Goal: Task Accomplishment & Management: Manage account settings

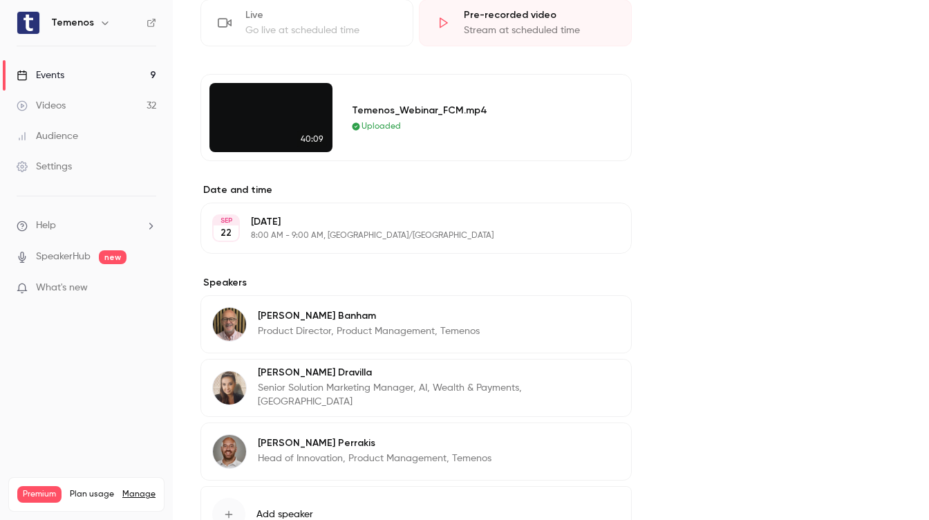
scroll to position [757, 0]
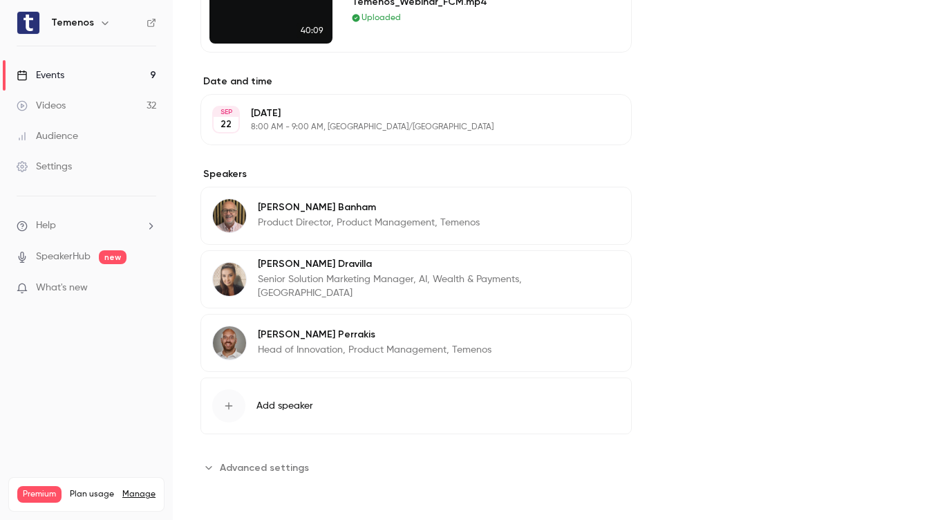
click at [297, 469] on span "Advanced settings" at bounding box center [264, 467] width 89 height 15
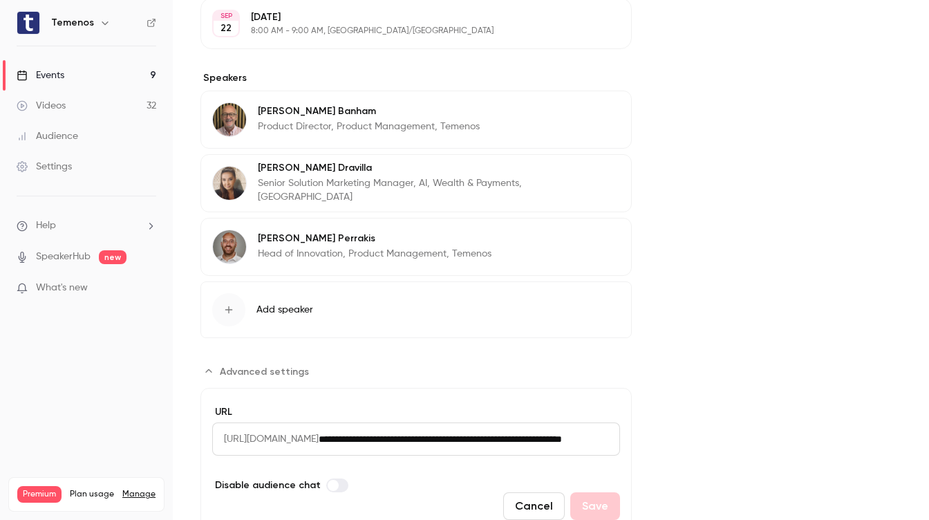
scroll to position [912, 0]
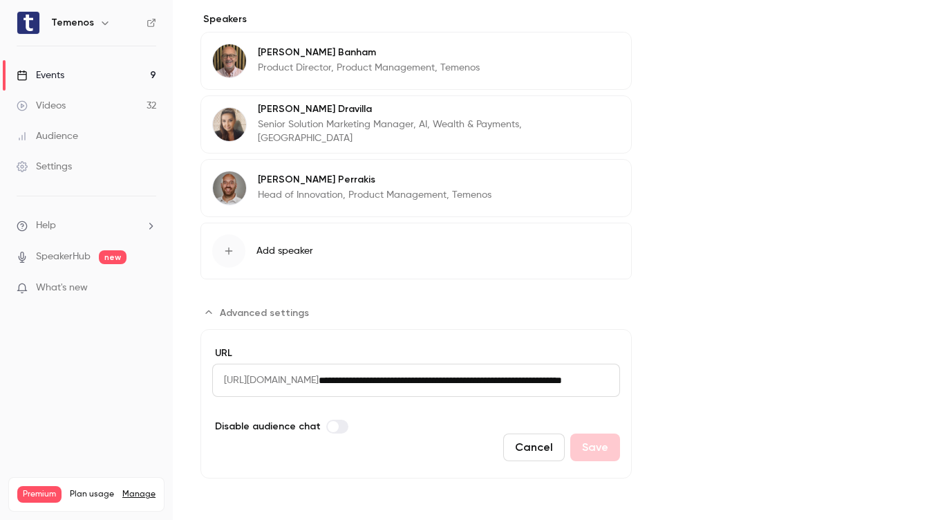
click at [203, 312] on icon "Advanced settings" at bounding box center [208, 312] width 11 height 11
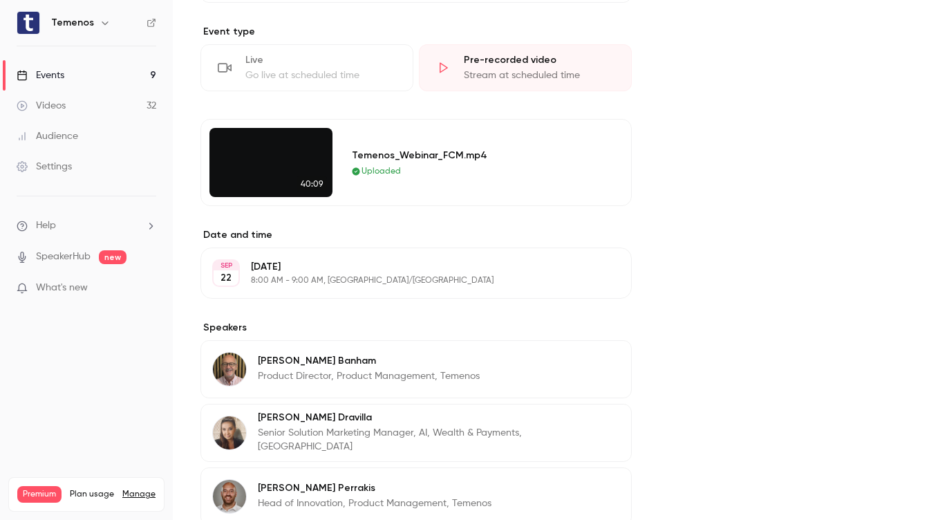
scroll to position [618, 0]
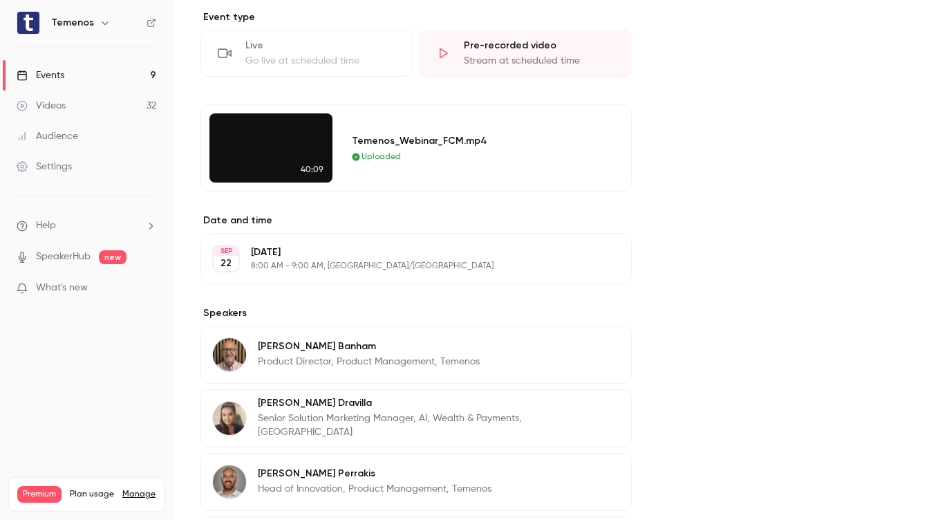
click at [77, 76] on link "Events 9" at bounding box center [86, 75] width 173 height 30
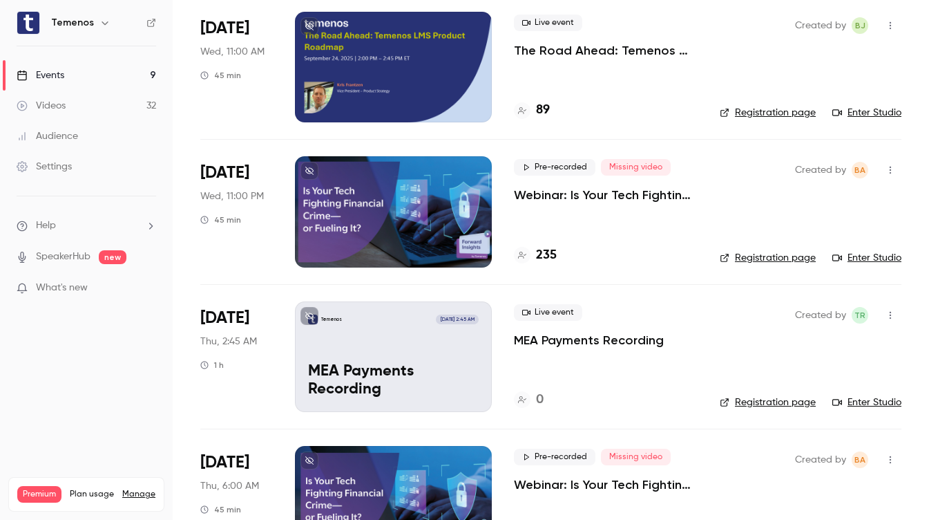
scroll to position [542, 0]
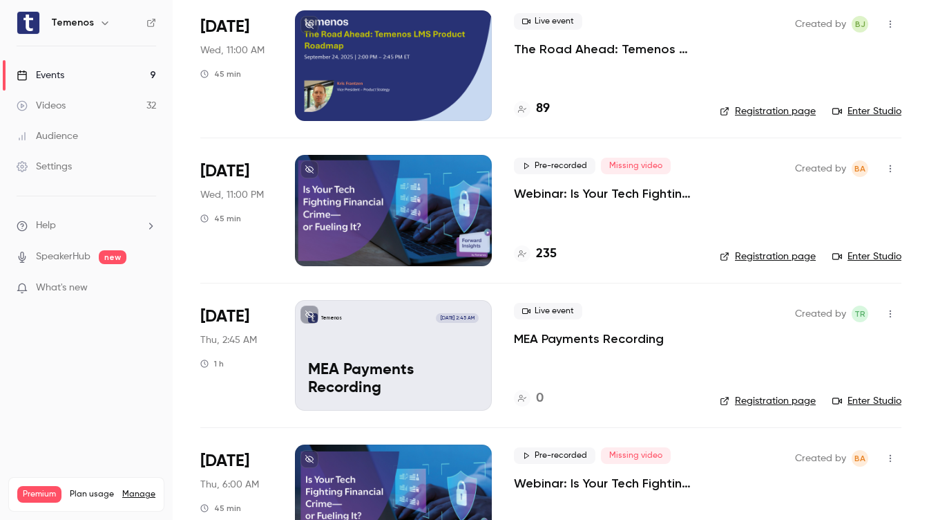
click at [592, 194] on p "Webinar: Is Your Tech Fighting Financial Crime—or Fueling It?" at bounding box center [606, 193] width 184 height 17
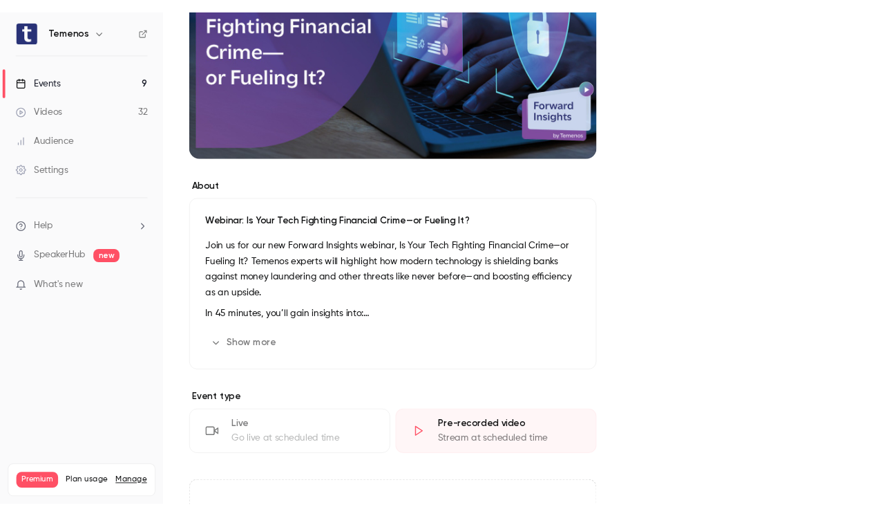
scroll to position [538, 0]
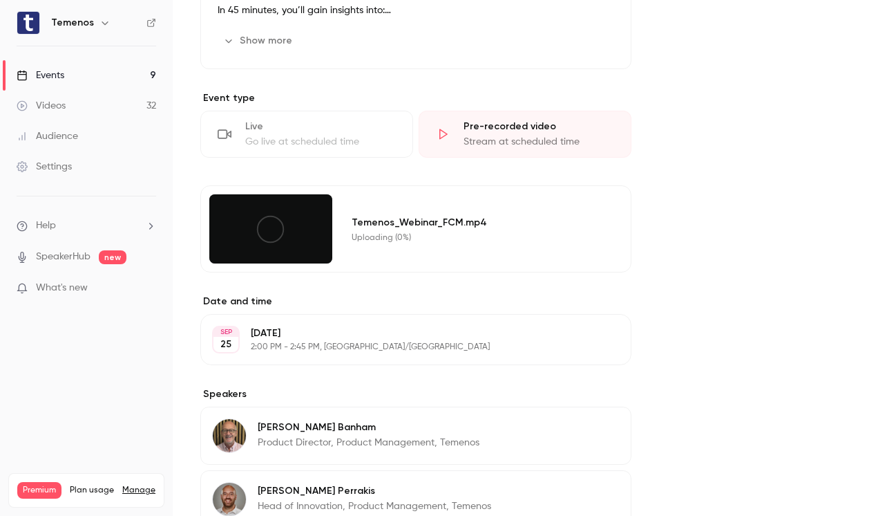
click at [252, 232] on div at bounding box center [270, 228] width 123 height 69
click at [272, 238] on icon at bounding box center [270, 229] width 31 height 31
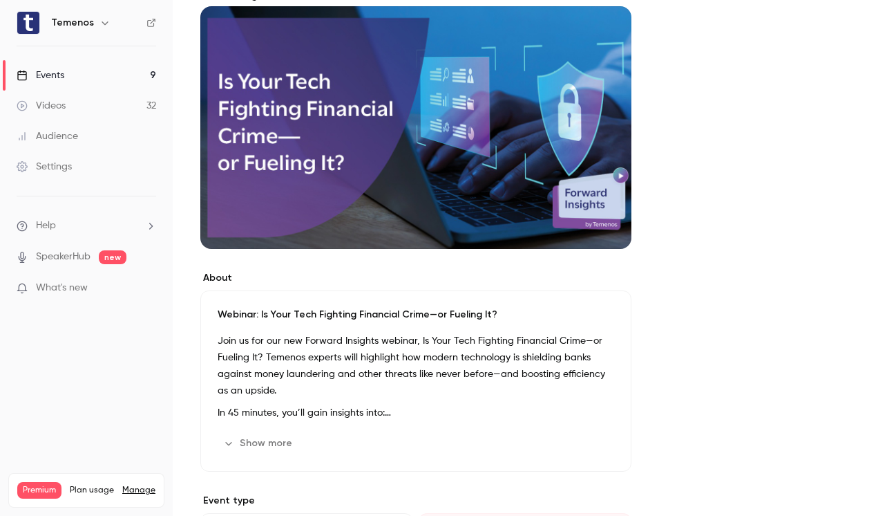
scroll to position [0, 0]
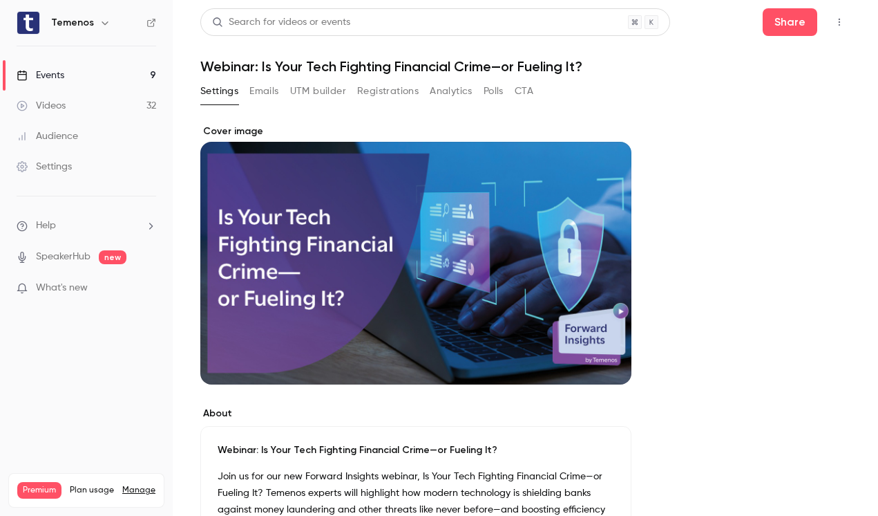
click at [83, 77] on link "Events 9" at bounding box center [86, 75] width 173 height 30
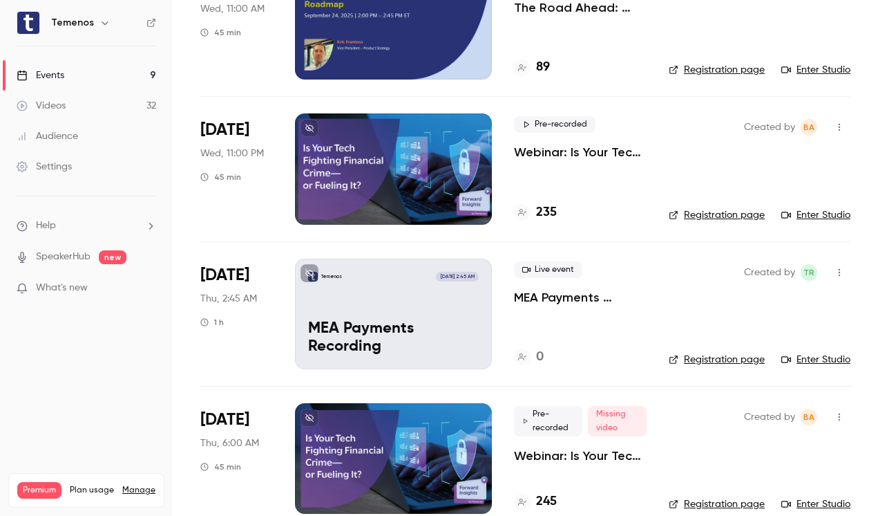
scroll to position [614, 0]
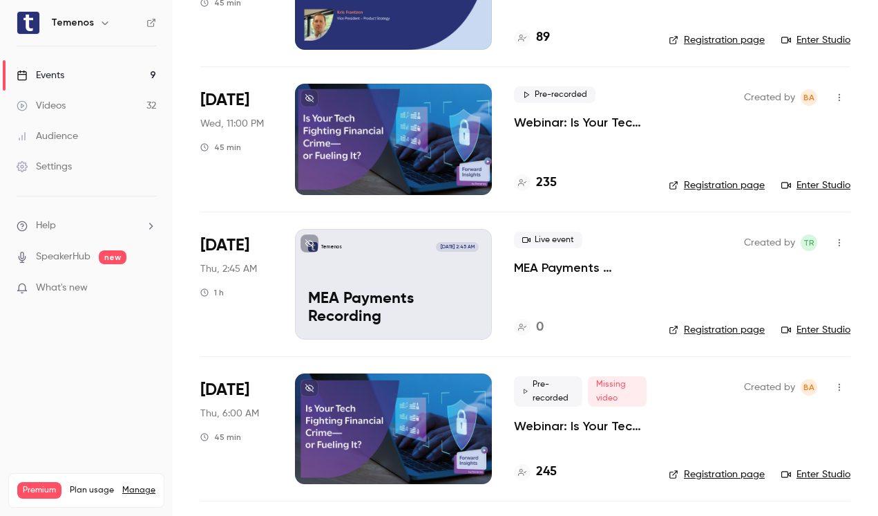
click at [433, 167] on div at bounding box center [393, 139] width 197 height 111
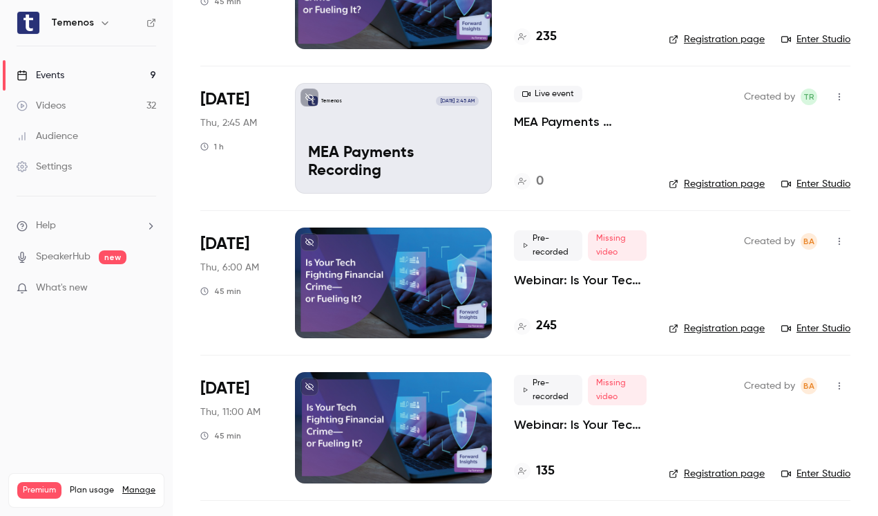
scroll to position [775, 0]
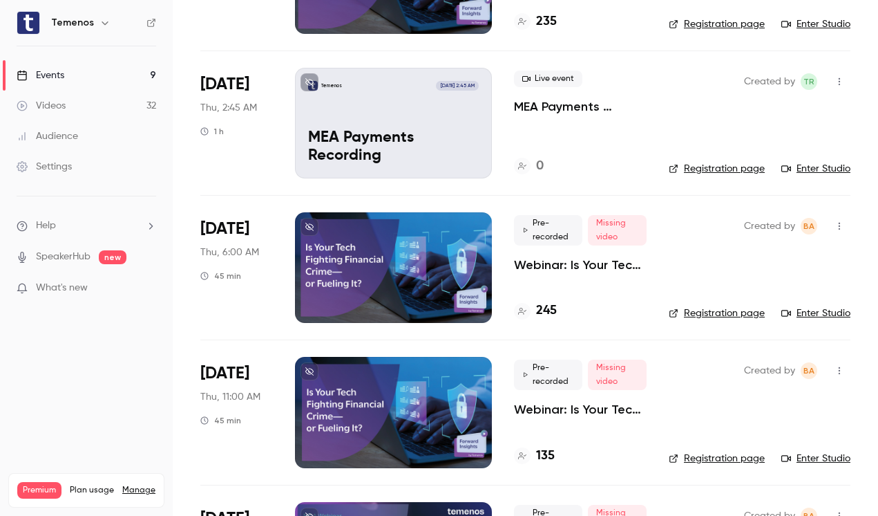
click at [401, 256] on div at bounding box center [393, 267] width 197 height 111
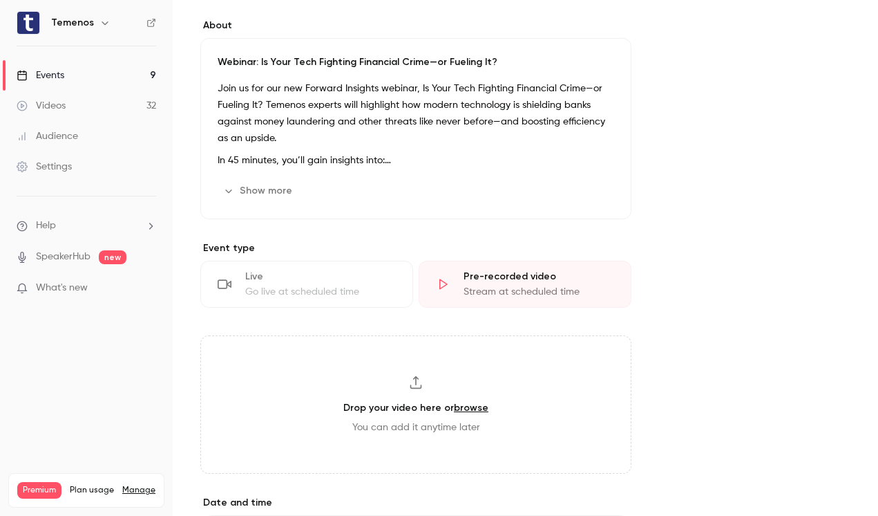
scroll to position [467, 0]
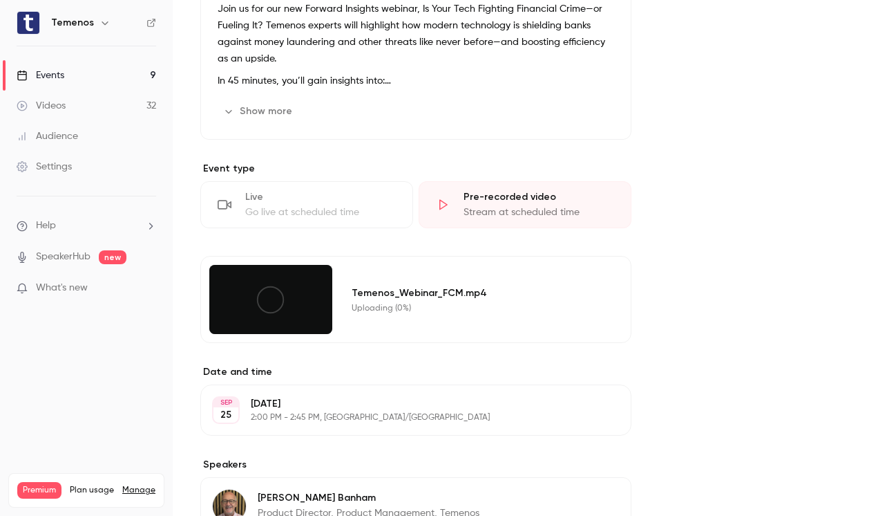
click at [270, 308] on icon at bounding box center [270, 299] width 31 height 31
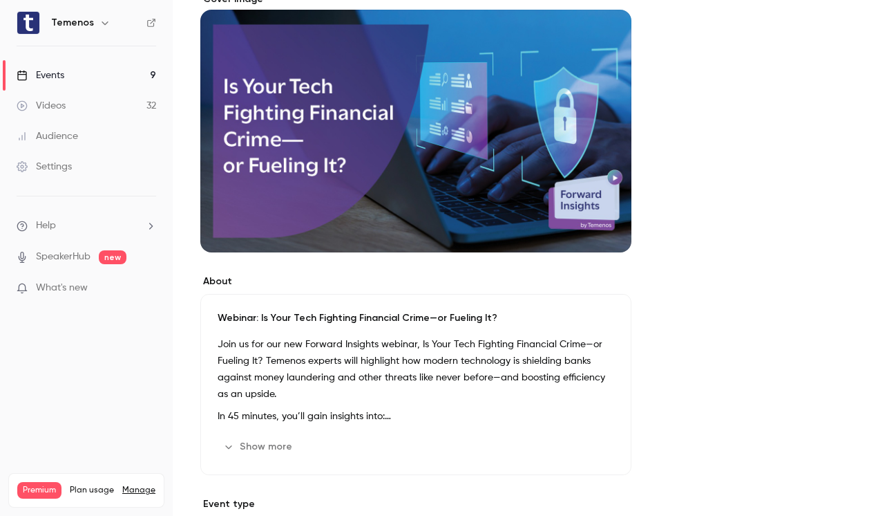
scroll to position [0, 0]
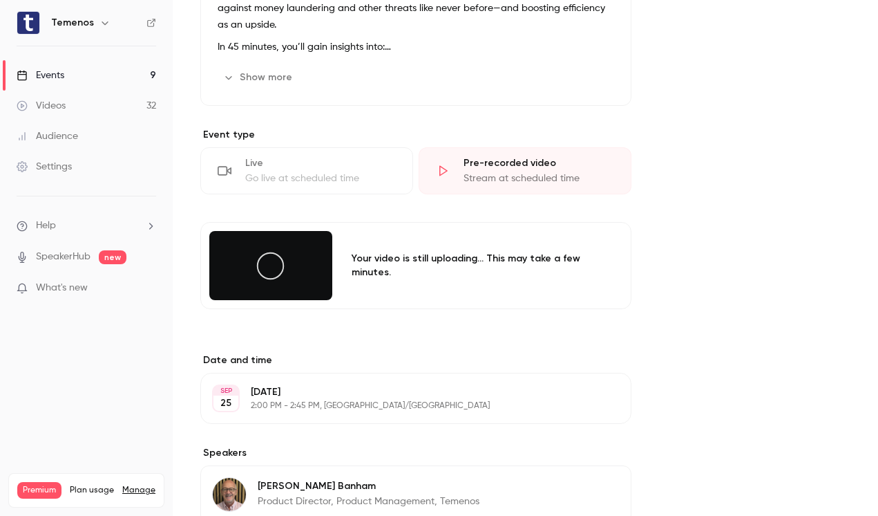
scroll to position [503, 0]
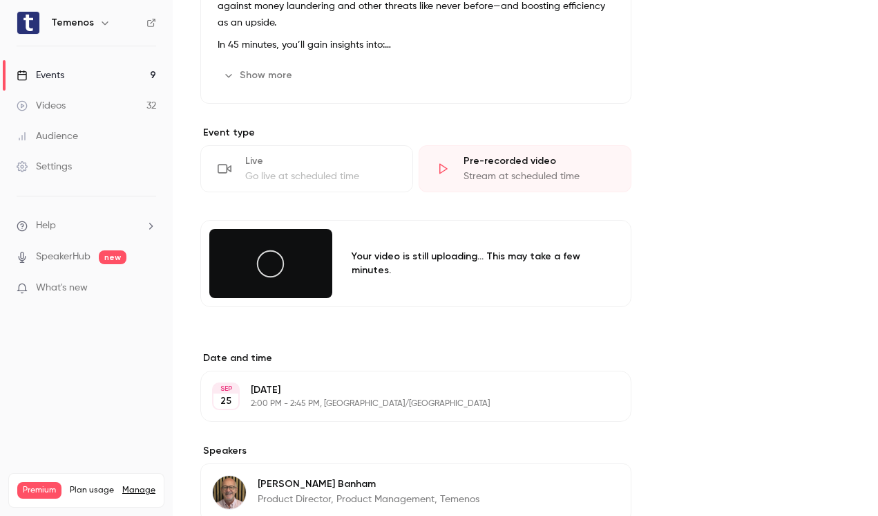
click at [267, 267] on icon at bounding box center [270, 263] width 31 height 31
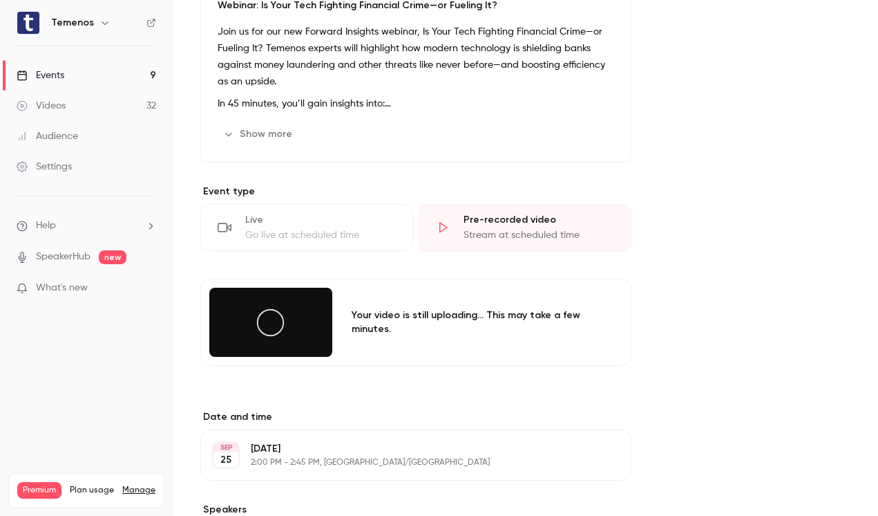
scroll to position [451, 0]
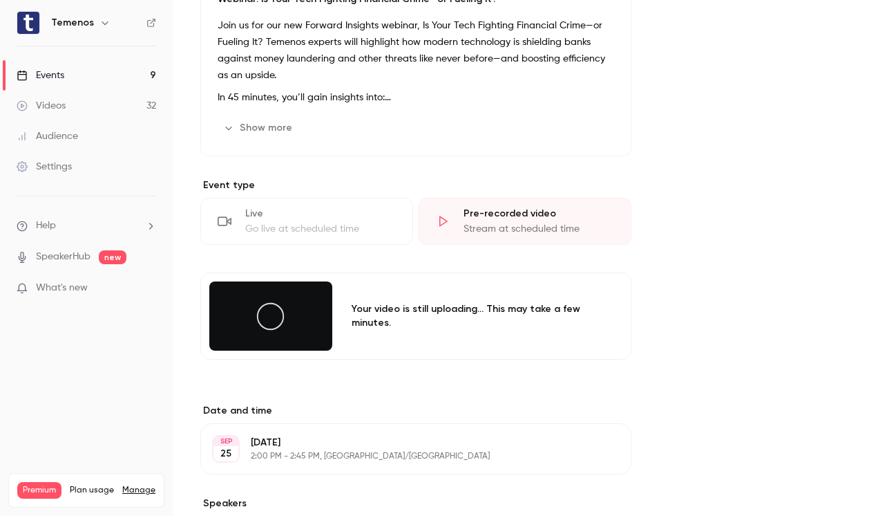
click at [255, 320] on icon at bounding box center [270, 316] width 31 height 31
click at [267, 320] on icon at bounding box center [270, 316] width 31 height 31
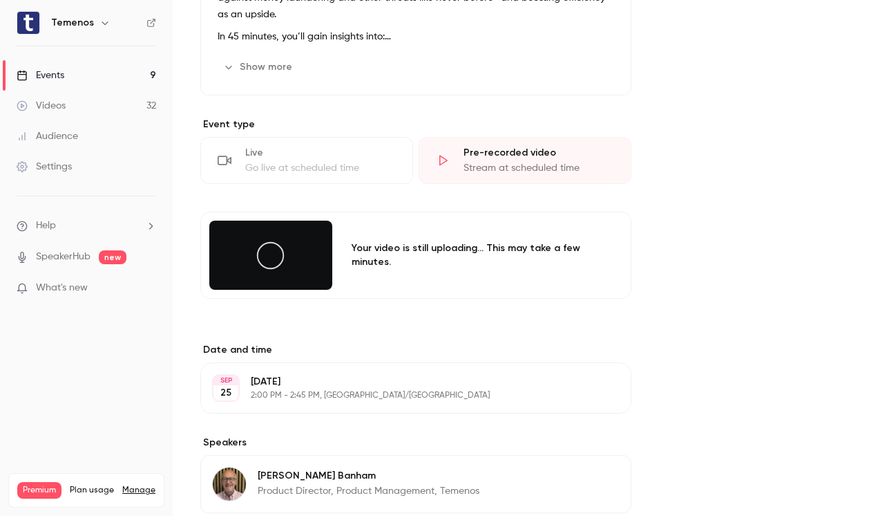
scroll to position [522, 0]
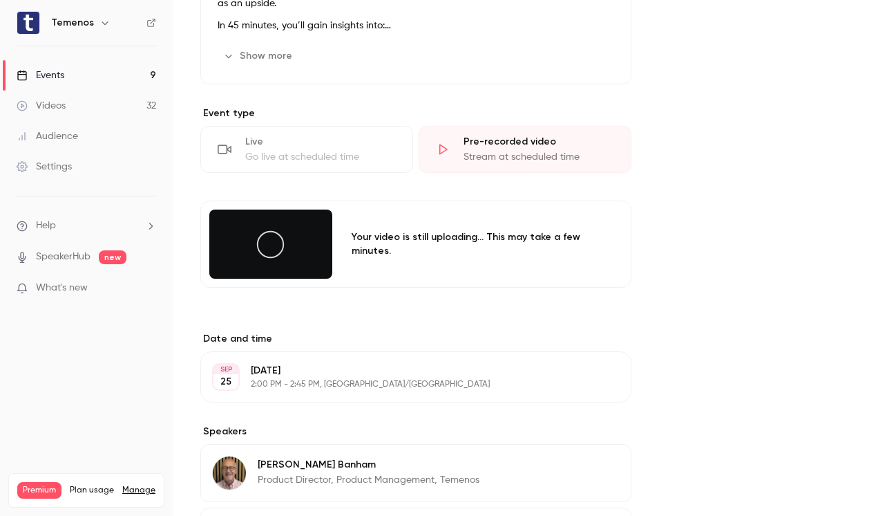
click at [267, 253] on icon at bounding box center [270, 244] width 31 height 31
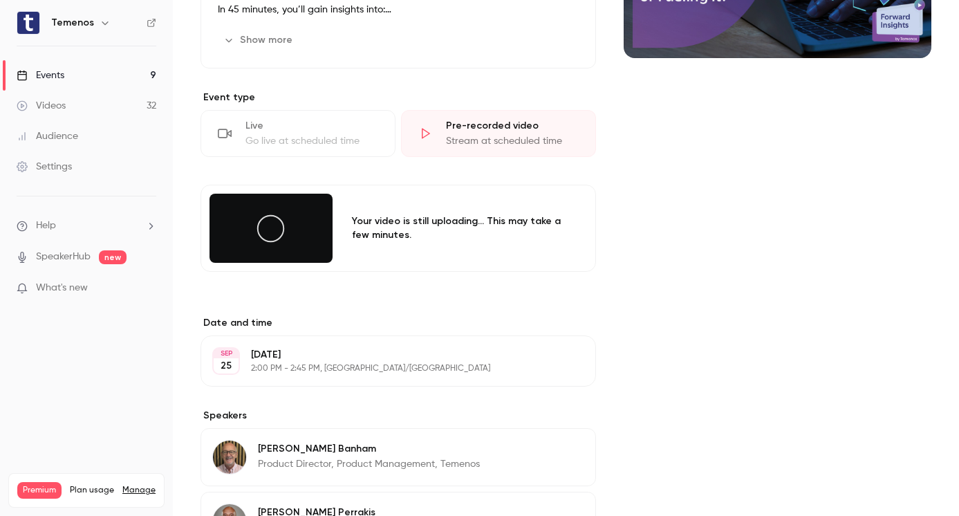
scroll to position [240, 0]
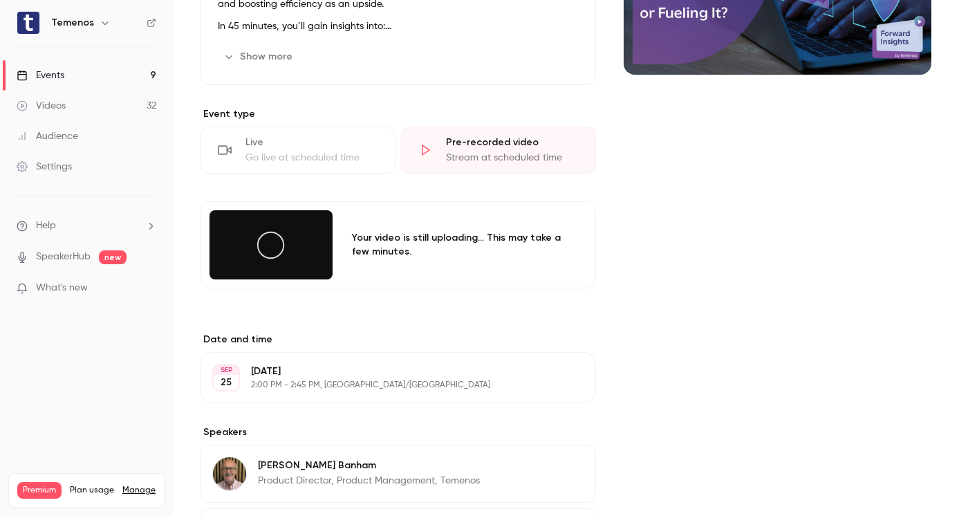
click at [256, 258] on icon at bounding box center [270, 244] width 31 height 31
click at [263, 252] on icon at bounding box center [270, 244] width 31 height 31
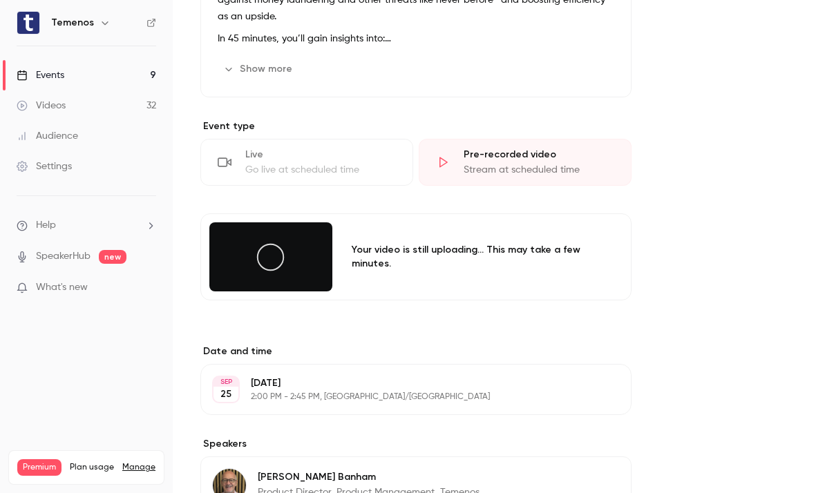
scroll to position [508, 0]
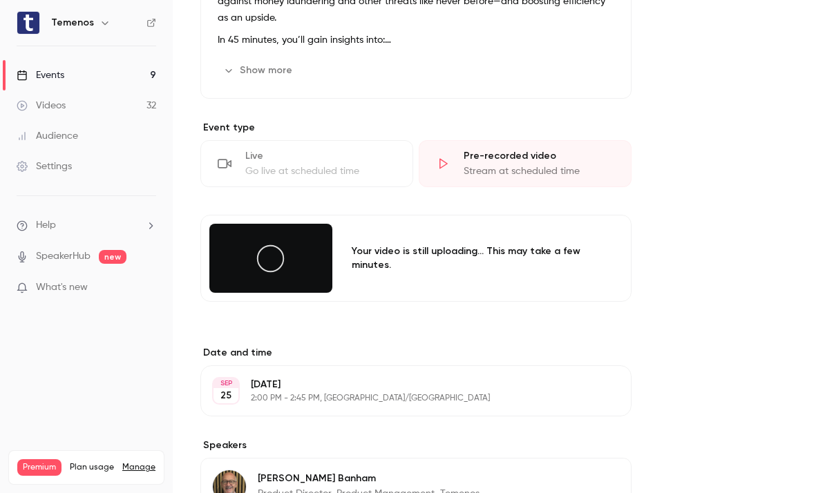
click at [274, 261] on icon at bounding box center [270, 258] width 31 height 31
click at [236, 269] on div at bounding box center [270, 258] width 123 height 69
click at [211, 290] on div at bounding box center [270, 258] width 123 height 69
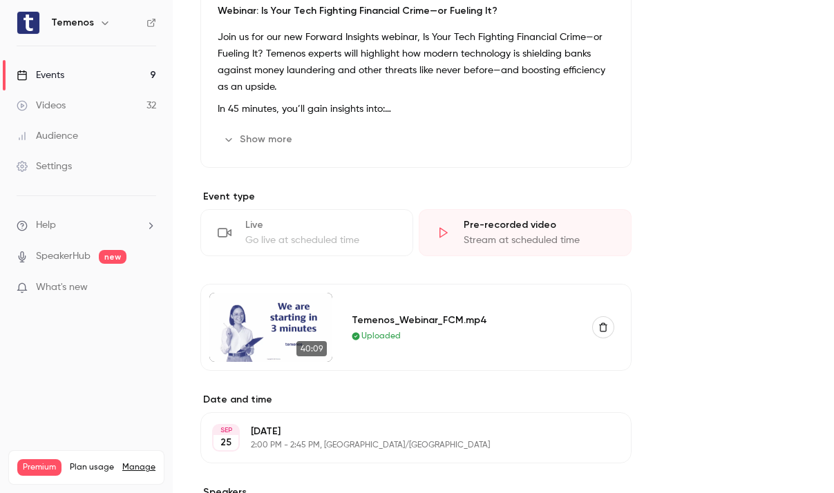
scroll to position [434, 0]
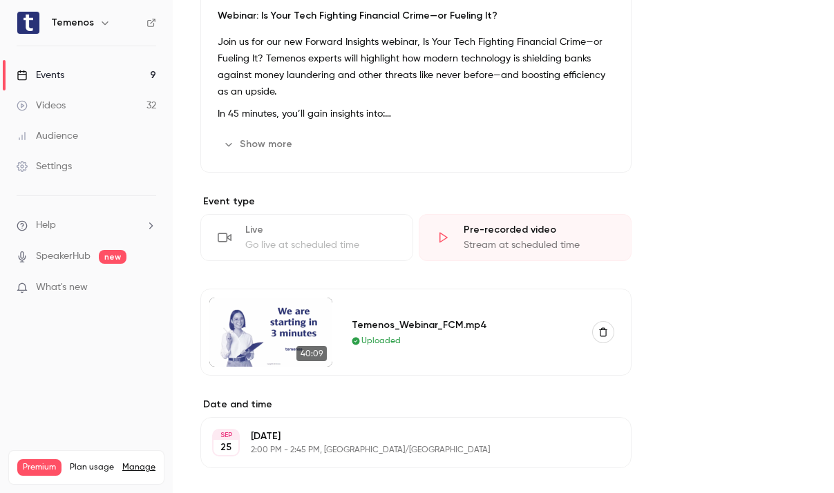
click at [87, 83] on link "Events 9" at bounding box center [86, 75] width 173 height 30
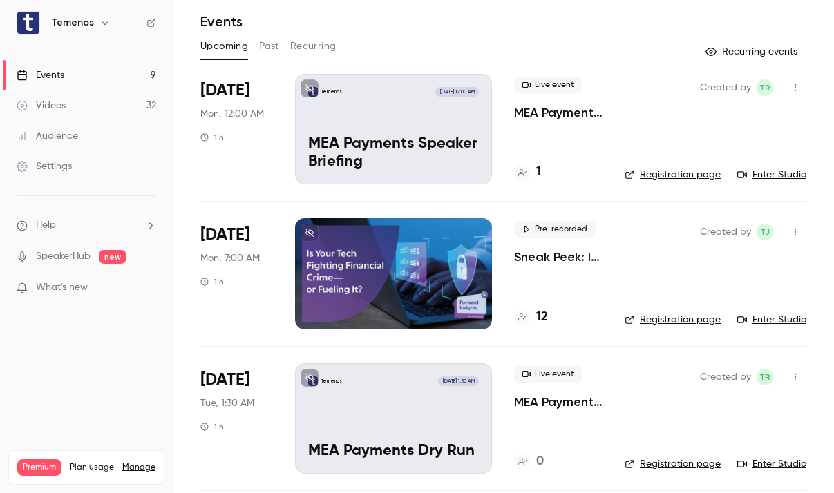
scroll to position [64, 0]
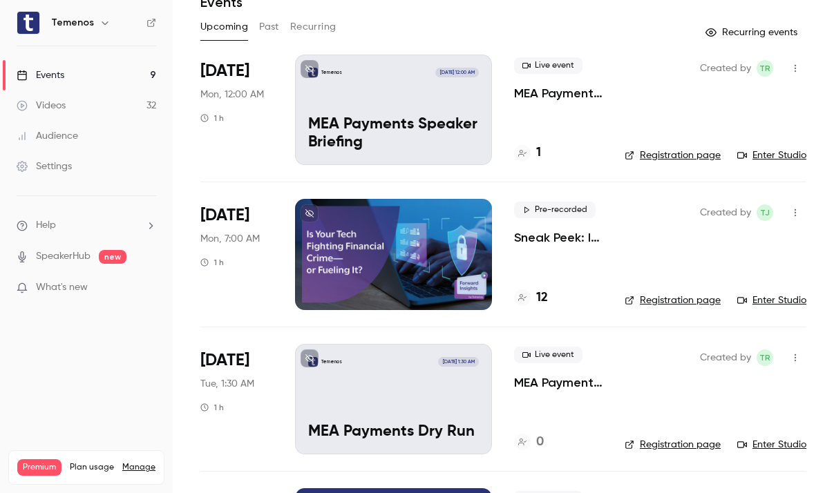
click at [383, 256] on div at bounding box center [393, 254] width 197 height 111
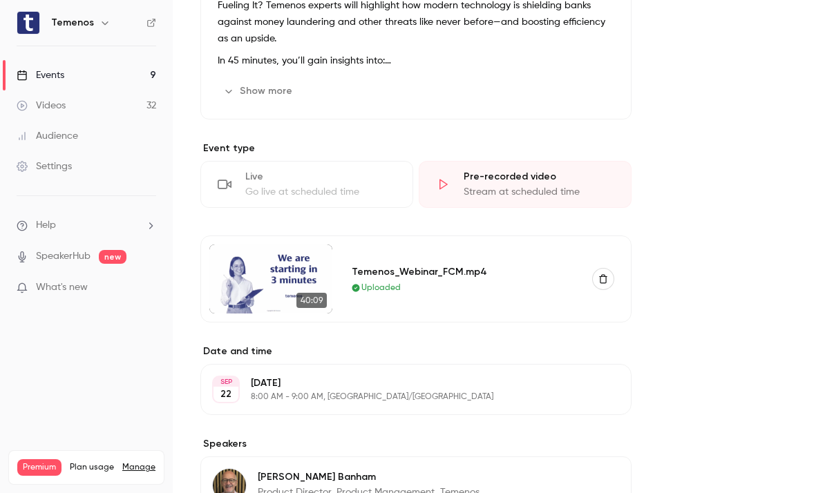
scroll to position [509, 0]
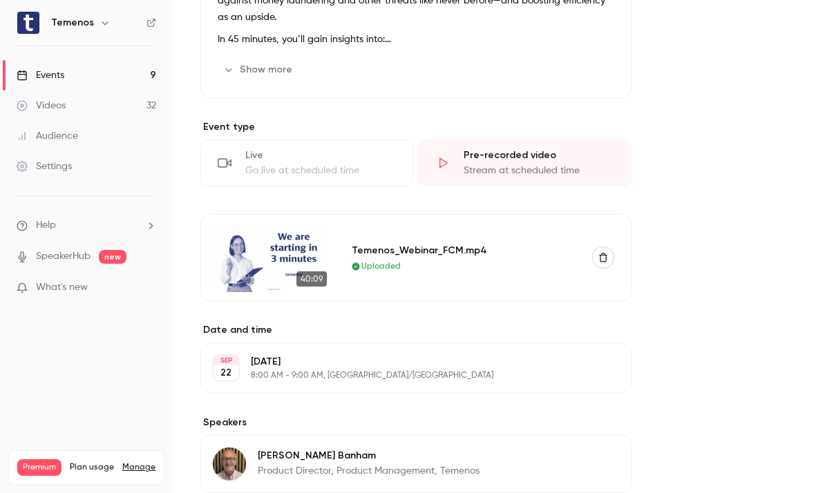
click at [73, 73] on link "Events 9" at bounding box center [86, 75] width 173 height 30
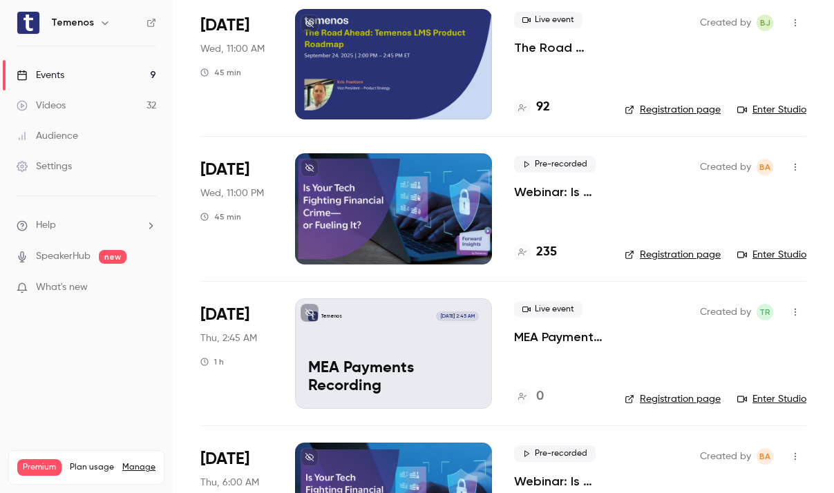
scroll to position [545, 0]
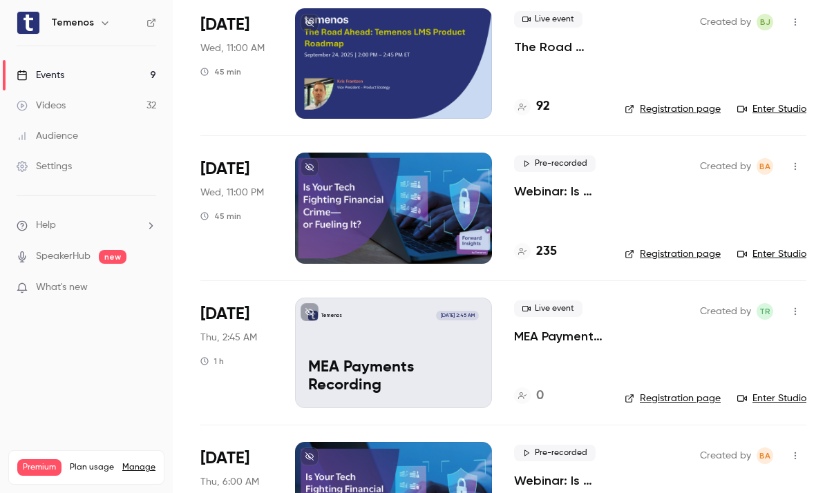
click at [404, 240] on div at bounding box center [393, 208] width 197 height 111
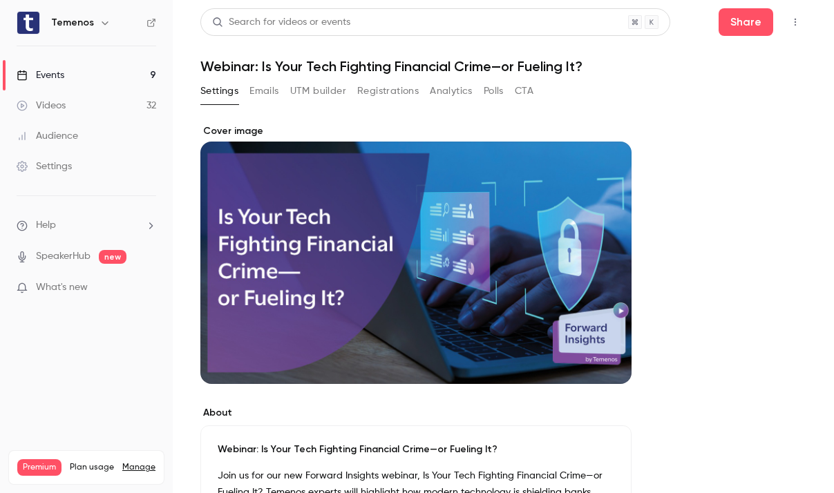
click at [48, 77] on div "Events" at bounding box center [41, 75] width 48 height 14
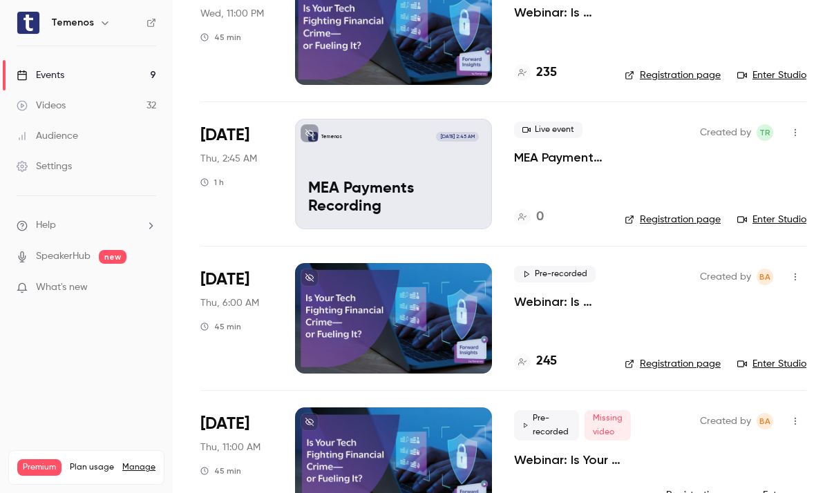
scroll to position [747, 0]
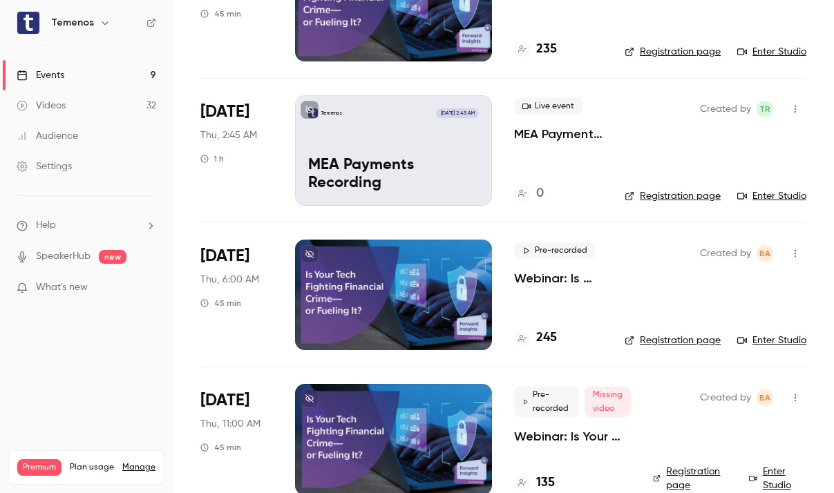
click at [421, 294] on div at bounding box center [393, 295] width 197 height 111
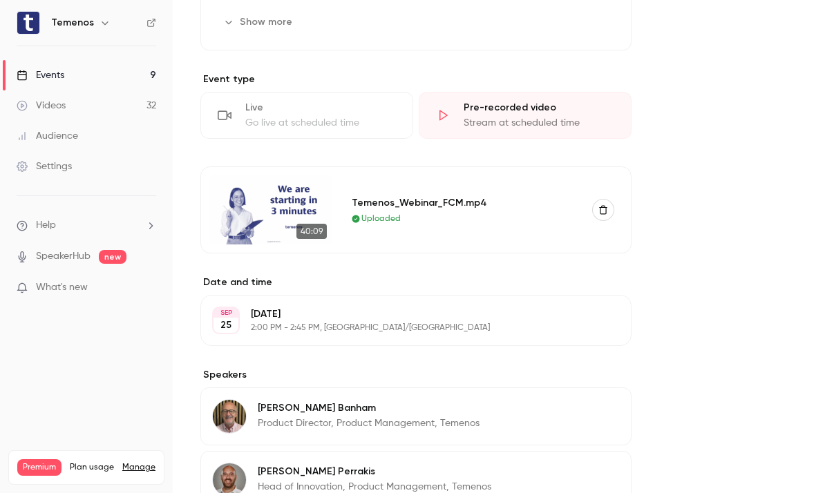
scroll to position [493, 0]
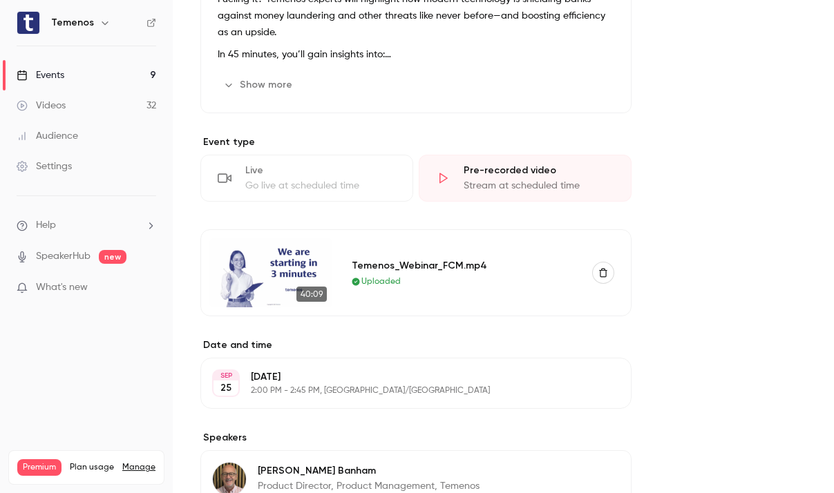
click at [54, 79] on div "Events" at bounding box center [41, 75] width 48 height 14
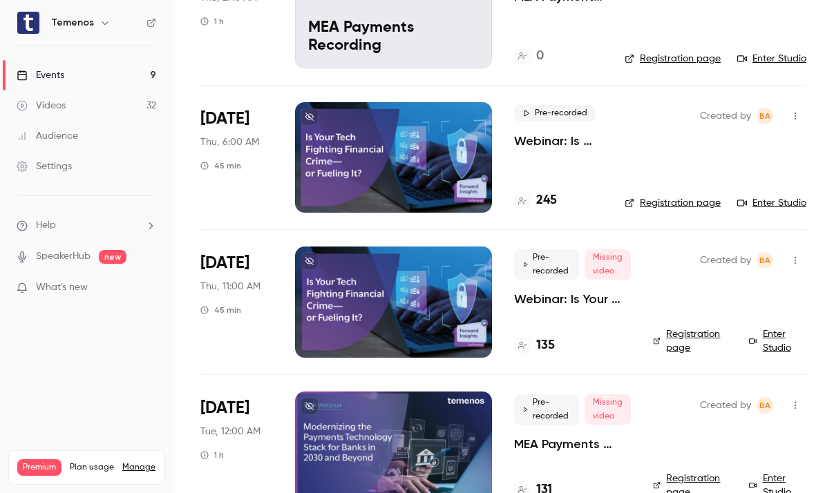
scroll to position [885, 0]
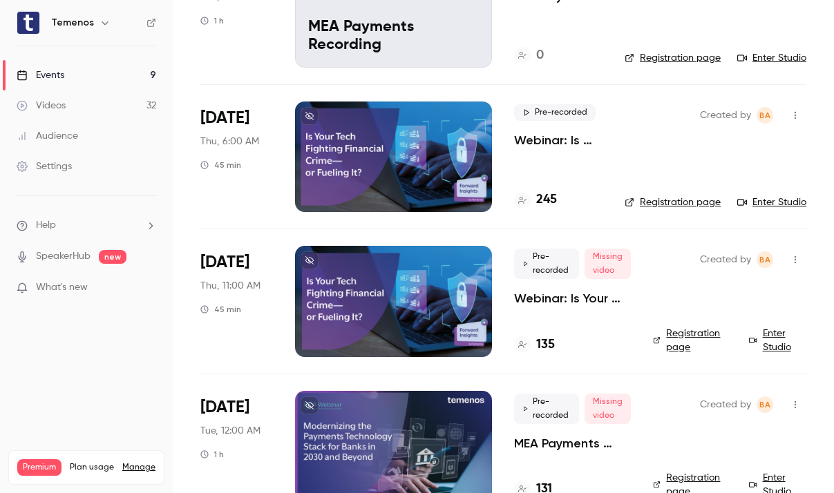
click at [385, 299] on div at bounding box center [393, 301] width 197 height 111
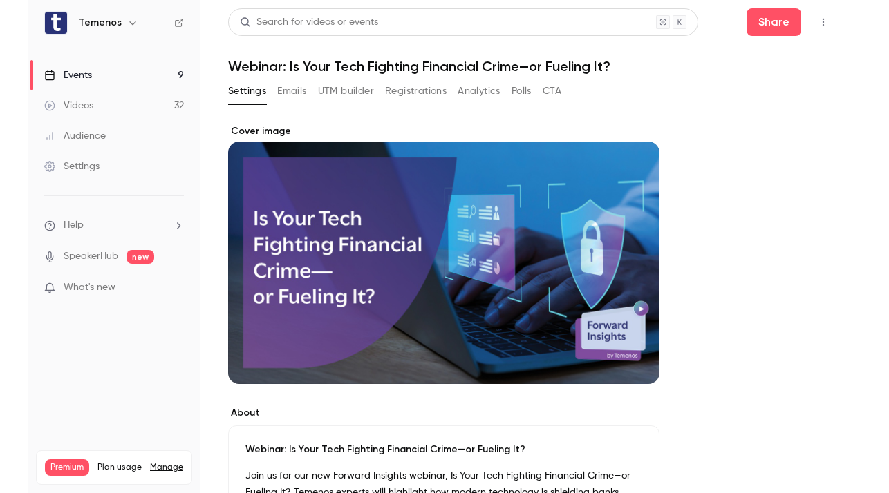
scroll to position [451, 0]
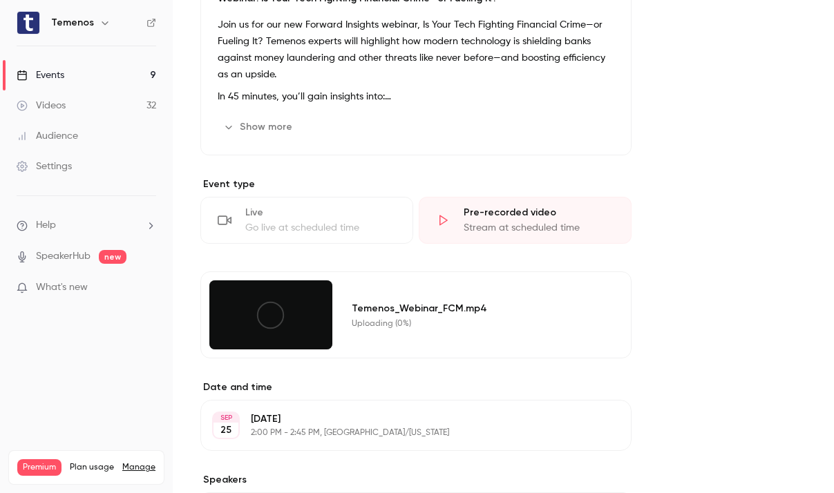
click at [289, 329] on div at bounding box center [270, 315] width 123 height 69
click at [273, 315] on icon at bounding box center [270, 315] width 31 height 31
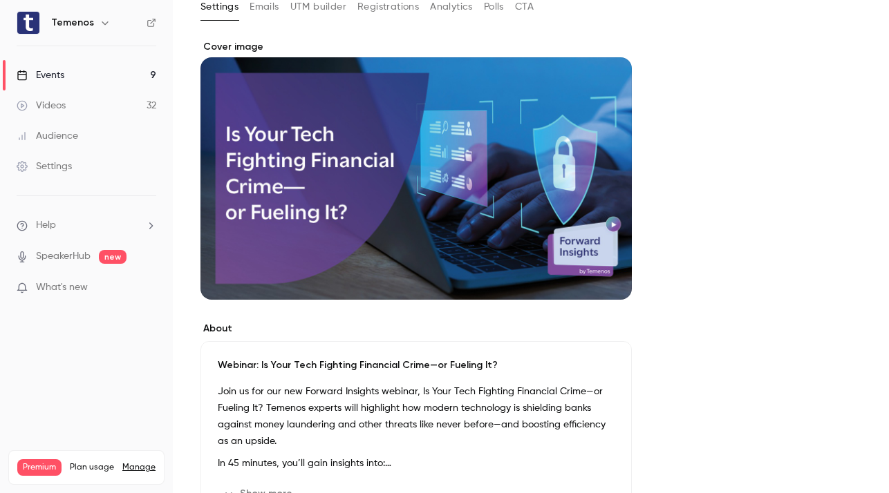
scroll to position [0, 0]
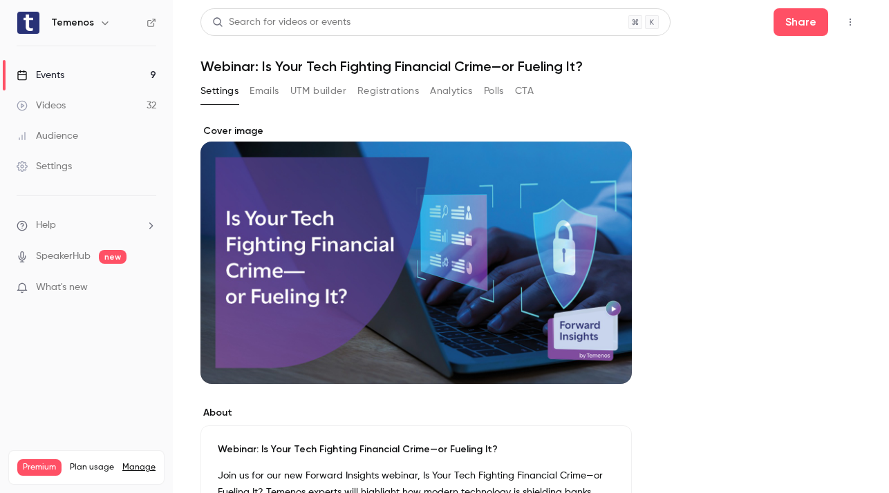
click at [66, 81] on link "Events 9" at bounding box center [86, 75] width 173 height 30
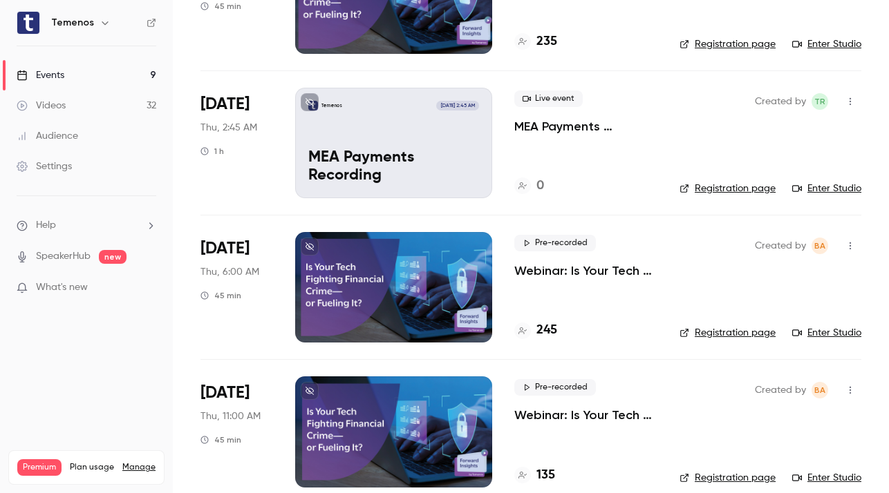
scroll to position [757, 0]
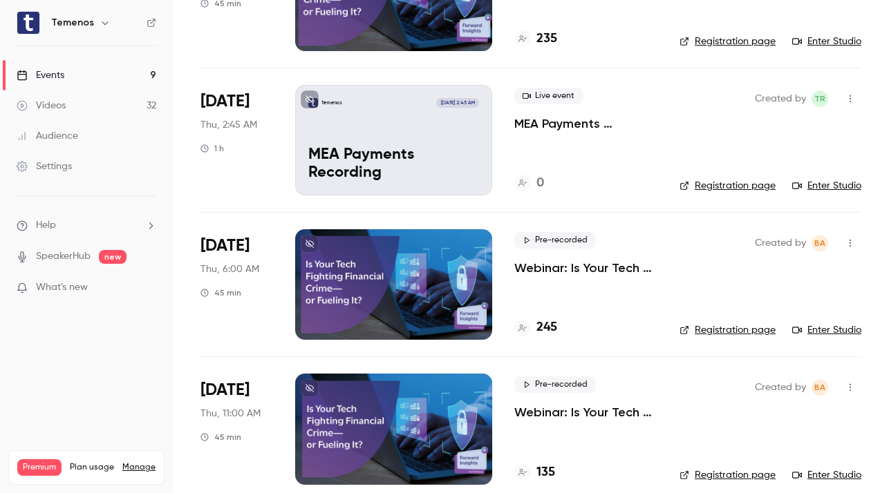
click at [451, 291] on div at bounding box center [393, 284] width 197 height 111
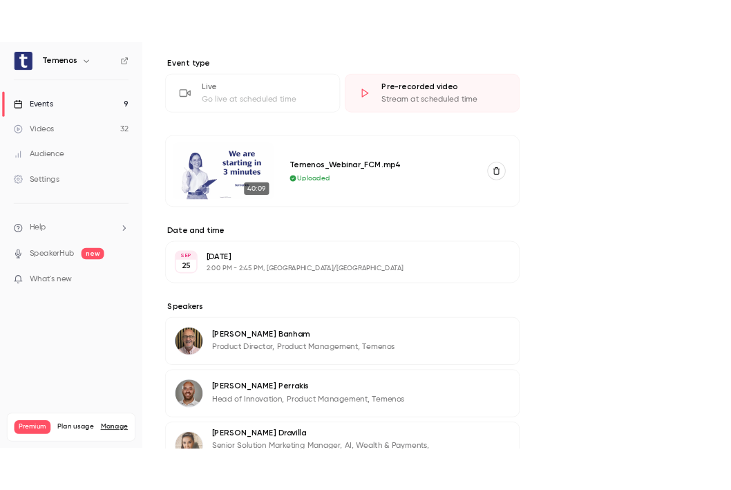
scroll to position [611, 0]
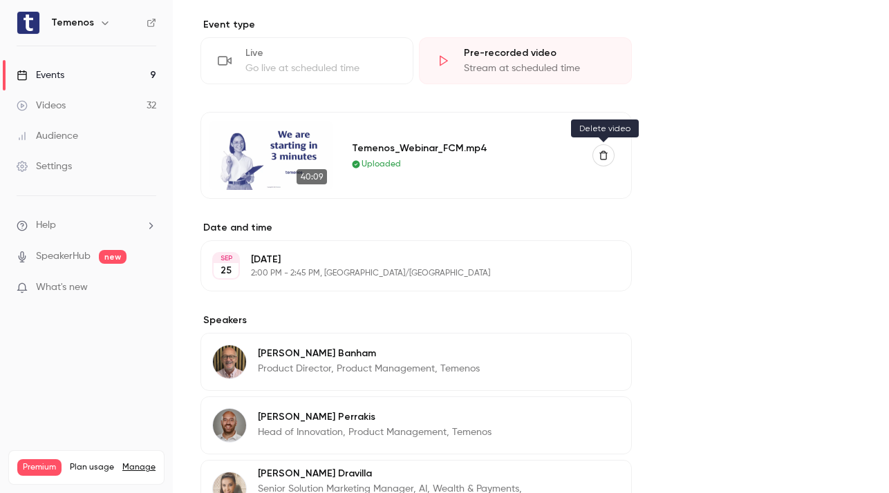
click at [601, 158] on icon "button" at bounding box center [603, 156] width 10 height 10
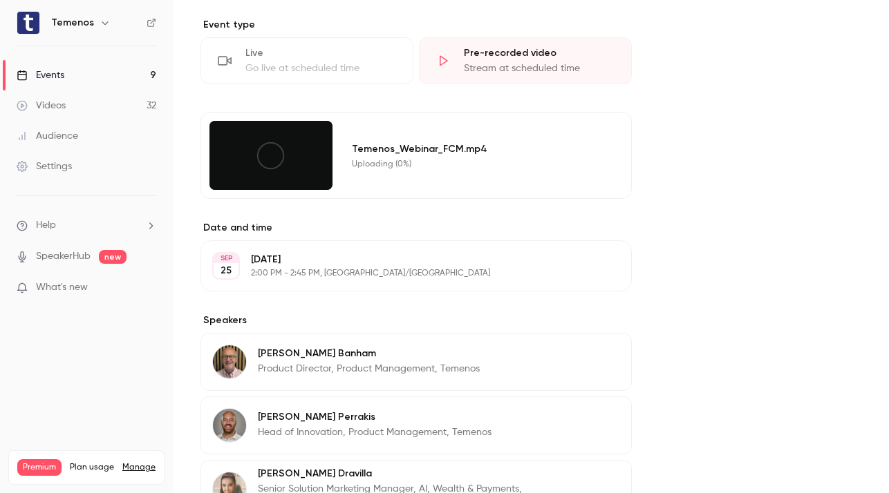
click at [279, 153] on icon at bounding box center [270, 155] width 31 height 31
click at [270, 162] on icon at bounding box center [270, 155] width 31 height 31
click at [271, 162] on icon at bounding box center [270, 155] width 31 height 31
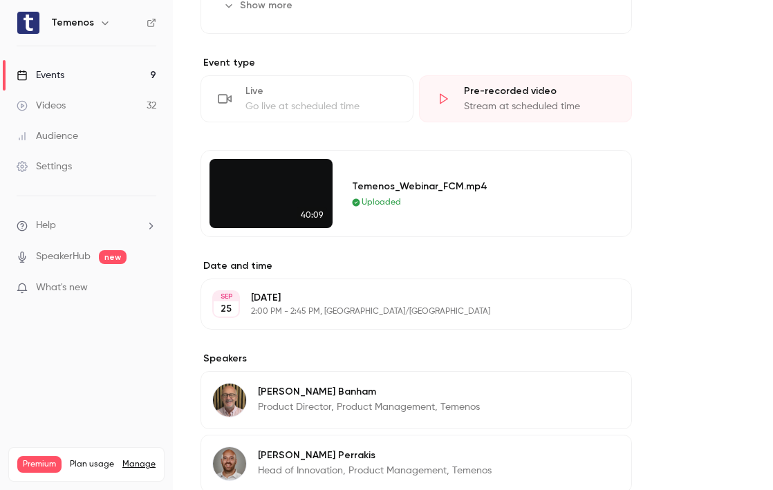
scroll to position [0, 0]
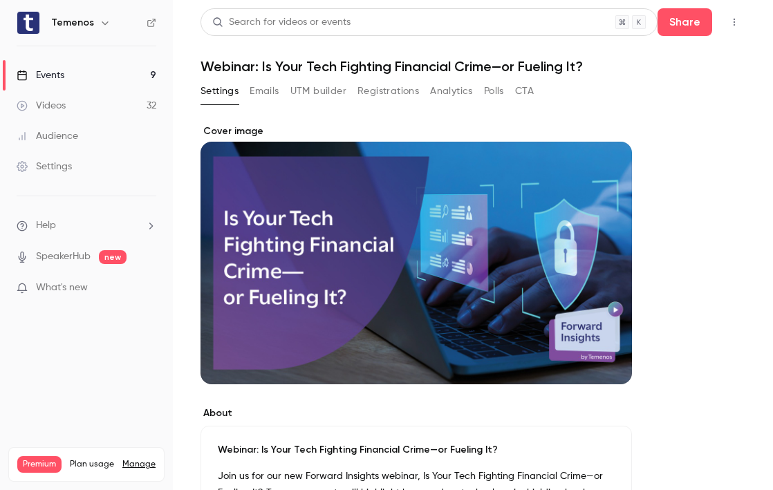
click at [89, 81] on link "Events 9" at bounding box center [86, 75] width 173 height 30
